Goal: Task Accomplishment & Management: Manage account settings

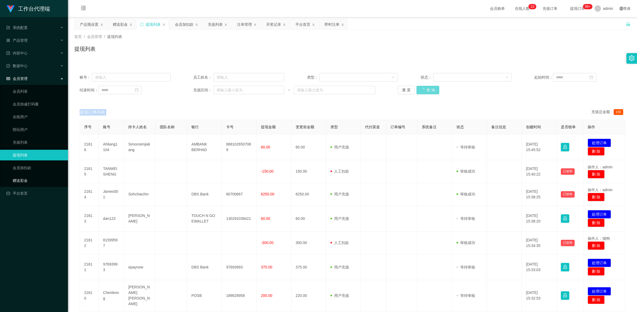
click at [23, 178] on link "赠送彩金" at bounding box center [38, 180] width 51 height 11
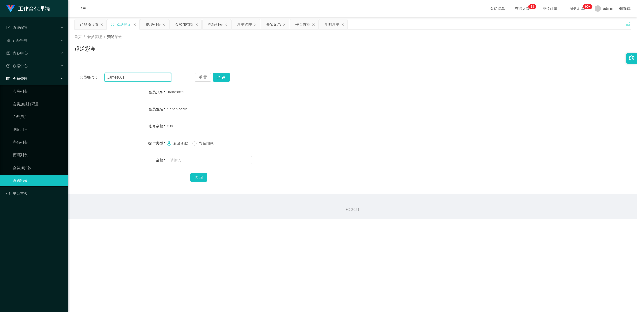
click at [122, 76] on input "James001" at bounding box center [137, 77] width 67 height 8
click at [215, 78] on button "查 询" at bounding box center [221, 77] width 17 height 8
click at [191, 162] on input "text" at bounding box center [209, 160] width 85 height 8
type input "326"
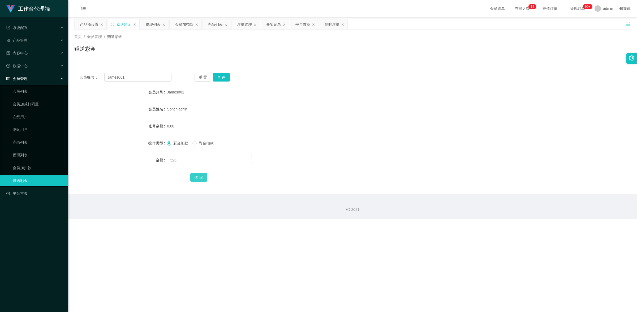
click at [200, 175] on button "确 定" at bounding box center [198, 177] width 17 height 8
click at [116, 76] on input "James001" at bounding box center [137, 77] width 67 height 8
click at [28, 142] on link "充值列表" at bounding box center [38, 142] width 51 height 11
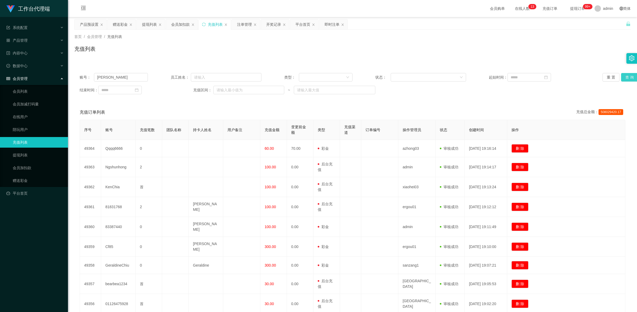
click at [625, 78] on button "查 询" at bounding box center [629, 77] width 17 height 8
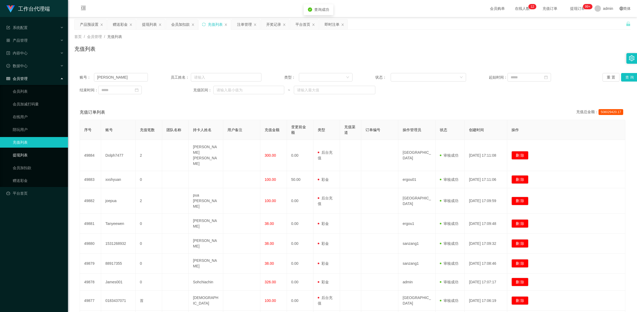
click at [37, 152] on link "提现列表" at bounding box center [38, 155] width 51 height 11
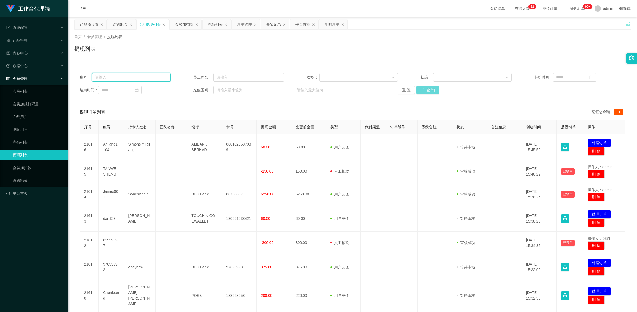
click at [116, 80] on input "text" at bounding box center [131, 77] width 79 height 8
paste input "James001"
type input "James001"
click at [427, 89] on div "重 置 查 询" at bounding box center [443, 90] width 91 height 8
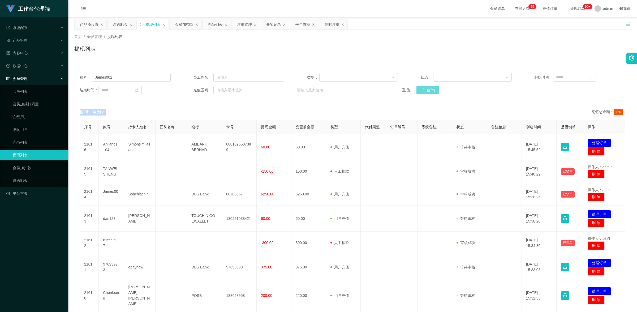
click at [427, 89] on div "重 置 查 询" at bounding box center [443, 90] width 91 height 8
copy span "提现订单列表"
click at [427, 89] on div "重 置 查 询" at bounding box center [443, 90] width 91 height 8
click at [426, 91] on div "重 置 查 询" at bounding box center [443, 90] width 91 height 8
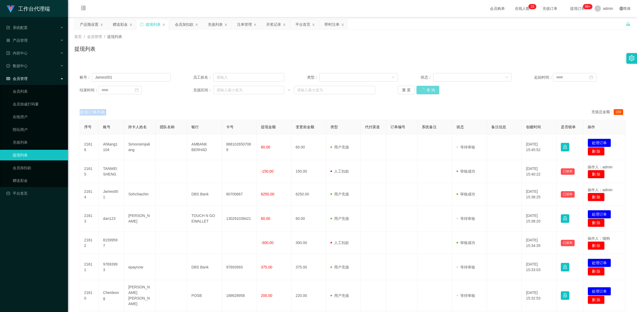
click at [426, 91] on div "重 置 查 询" at bounding box center [443, 90] width 91 height 8
copy span "提现订单列表"
click at [426, 91] on div "重 置 查 询" at bounding box center [443, 90] width 91 height 8
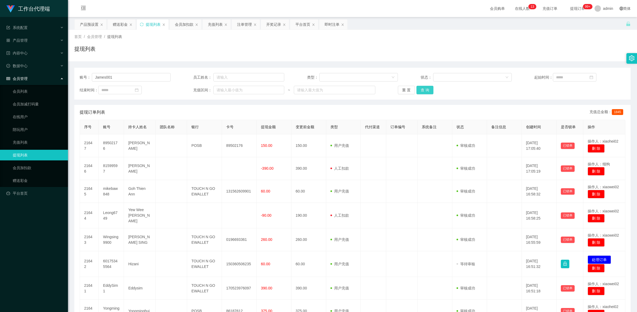
type input "James001"
click at [428, 90] on button "查 询" at bounding box center [424, 90] width 17 height 8
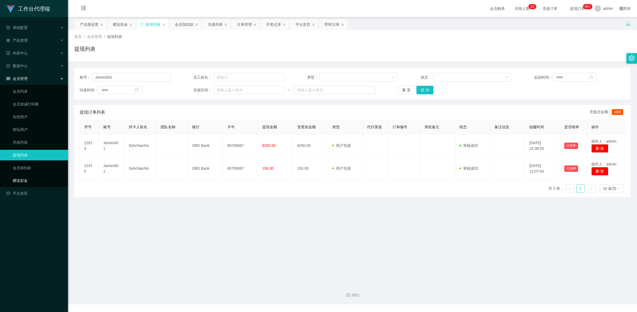
click at [32, 176] on link "赠送彩金" at bounding box center [38, 180] width 51 height 11
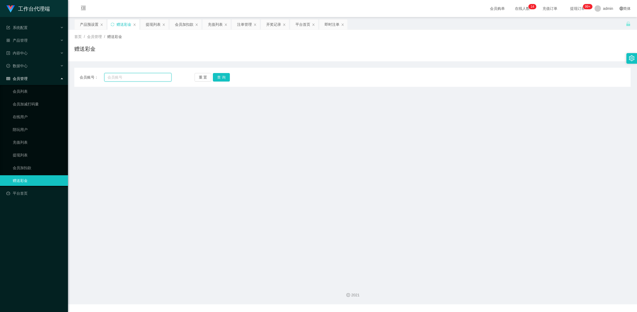
click at [137, 76] on input "text" at bounding box center [137, 77] width 67 height 8
paste input "James001"
type input "James001"
click at [221, 77] on button "查 询" at bounding box center [221, 77] width 17 height 8
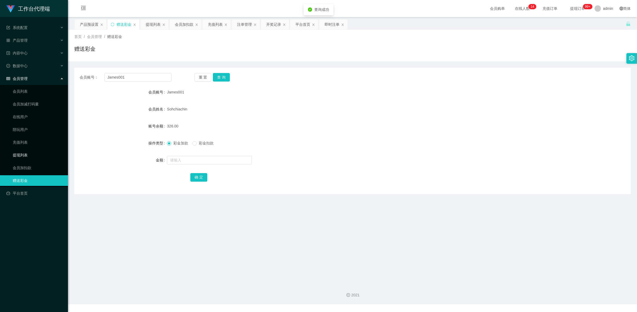
click at [24, 153] on link "提现列表" at bounding box center [38, 155] width 51 height 11
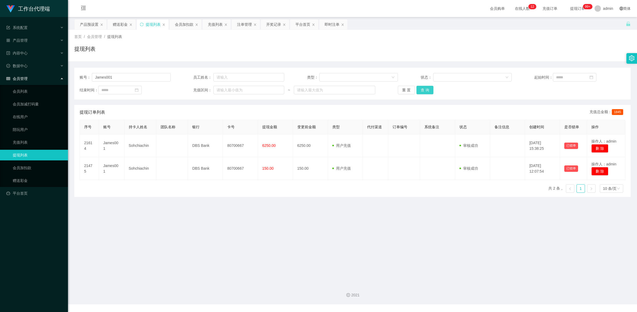
click at [421, 89] on button "查 询" at bounding box center [424, 90] width 17 height 8
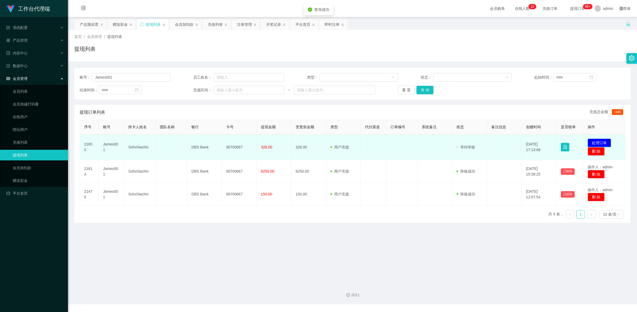
click at [595, 142] on button "处理订单" at bounding box center [598, 143] width 23 height 8
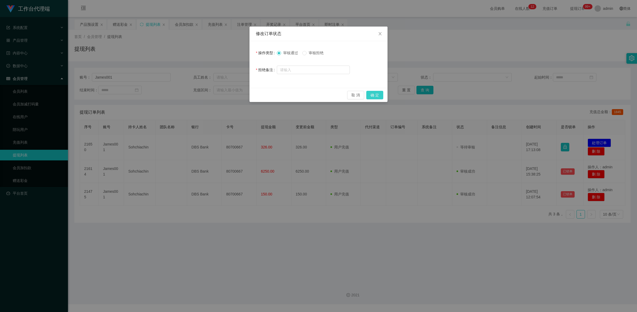
click at [379, 94] on button "确 定" at bounding box center [374, 95] width 17 height 8
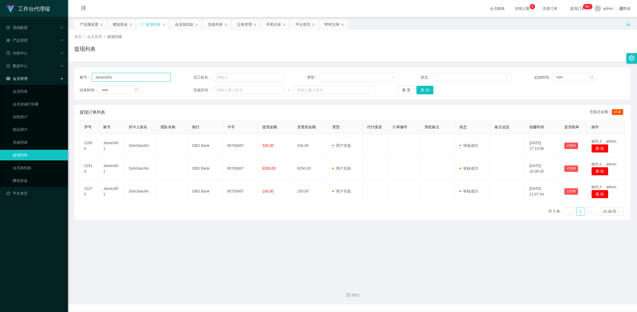
drag, startPoint x: 120, startPoint y: 77, endPoint x: 88, endPoint y: 76, distance: 32.1
click at [88, 76] on div "账号： James001" at bounding box center [125, 77] width 91 height 8
paste input "ing5020"
type input "Jing5020"
click at [419, 88] on button "查 询" at bounding box center [424, 90] width 17 height 8
